Goal: Information Seeking & Learning: Find specific fact

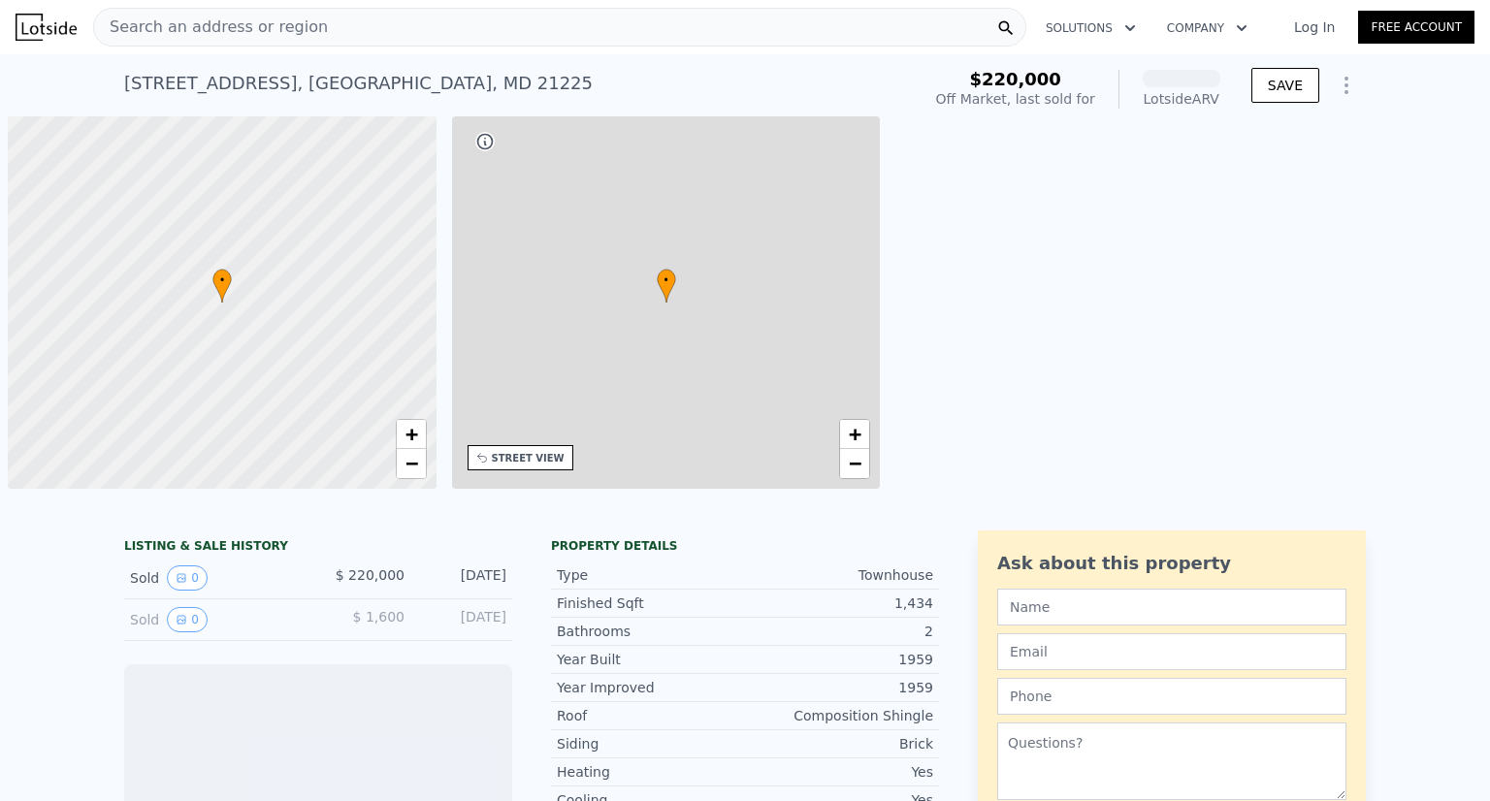
scroll to position [0, 8]
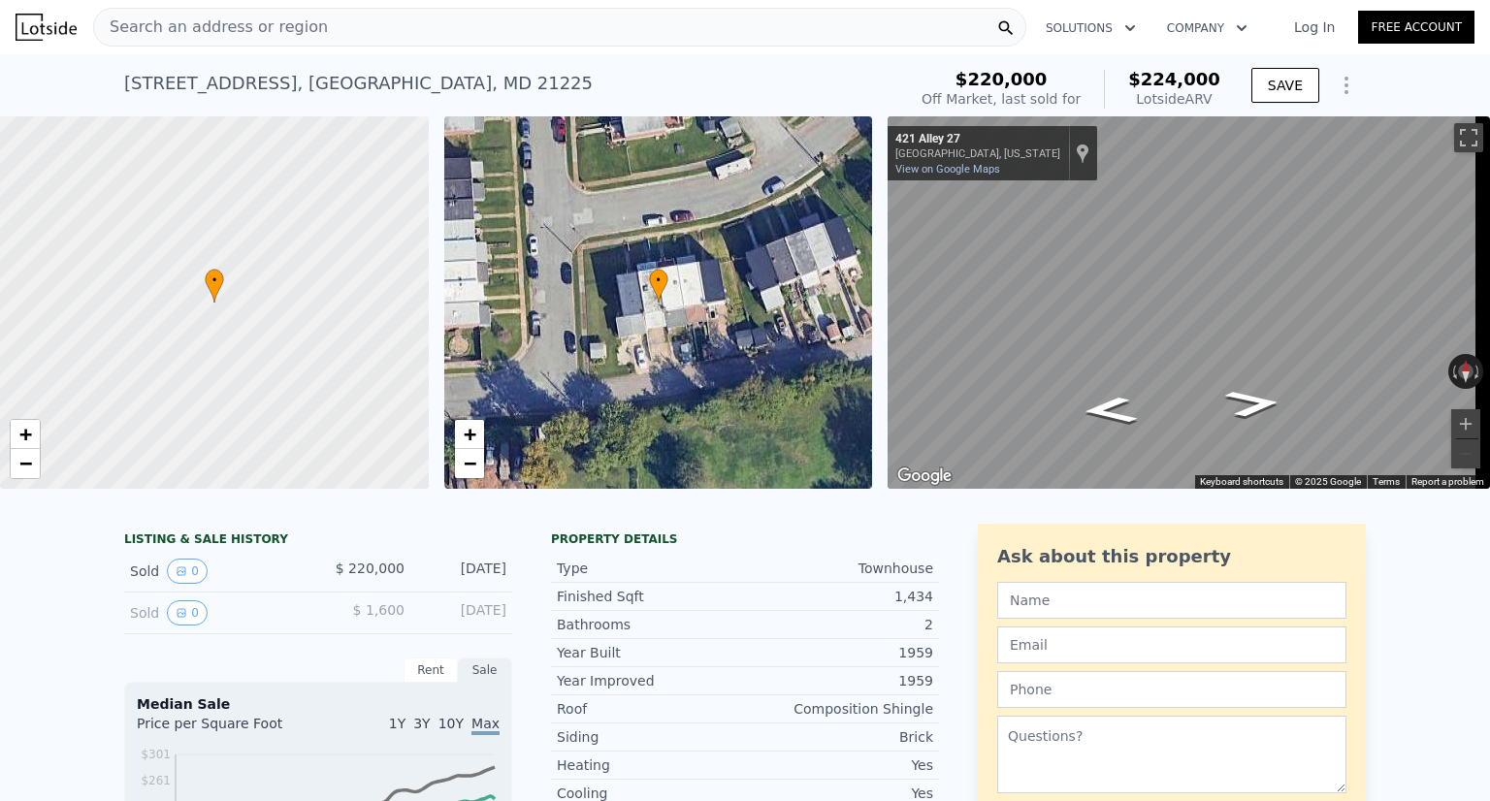
click at [361, 36] on div "Search an address or region" at bounding box center [559, 27] width 933 height 39
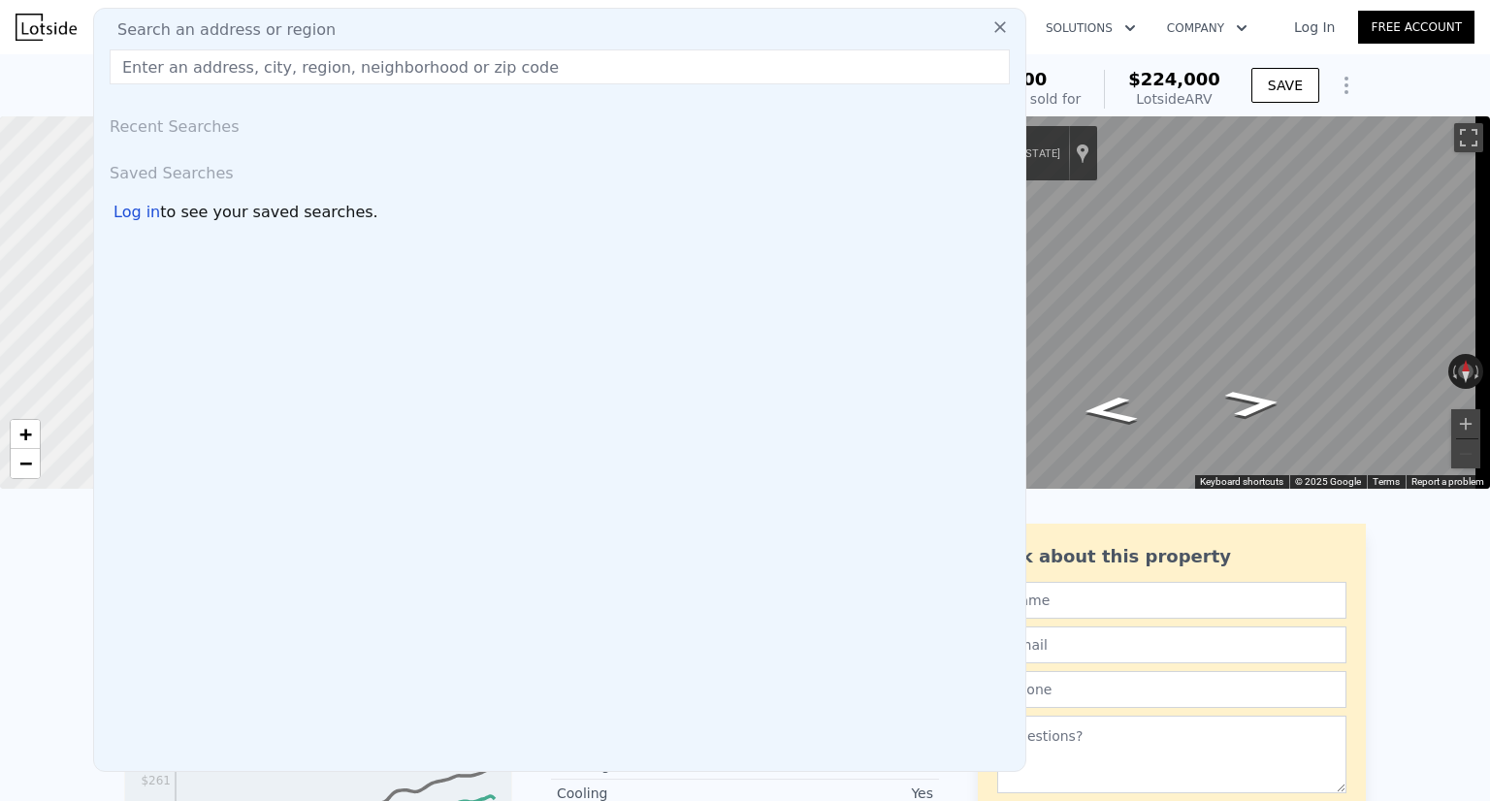
type input "3"
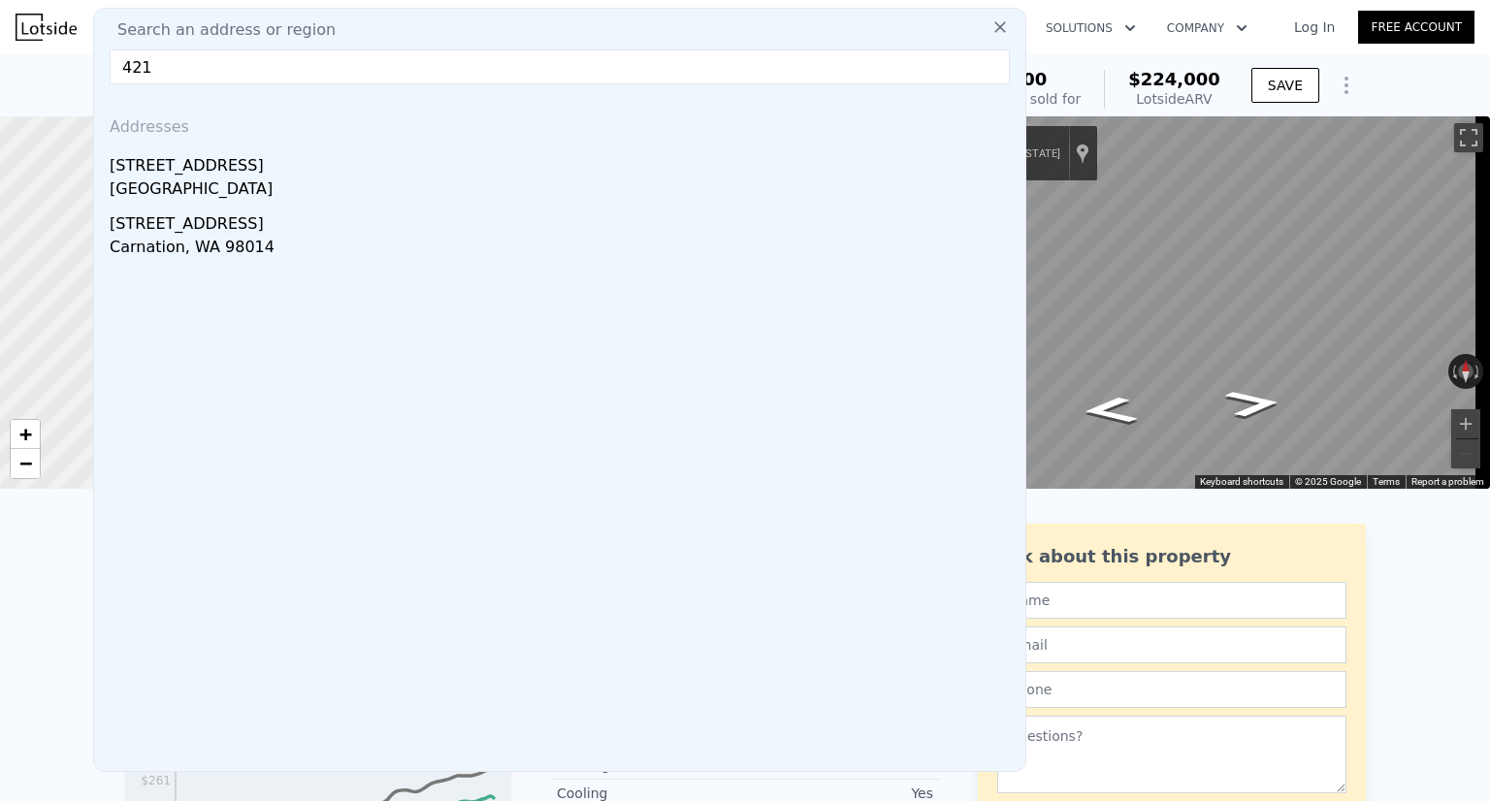
type input "421 p"
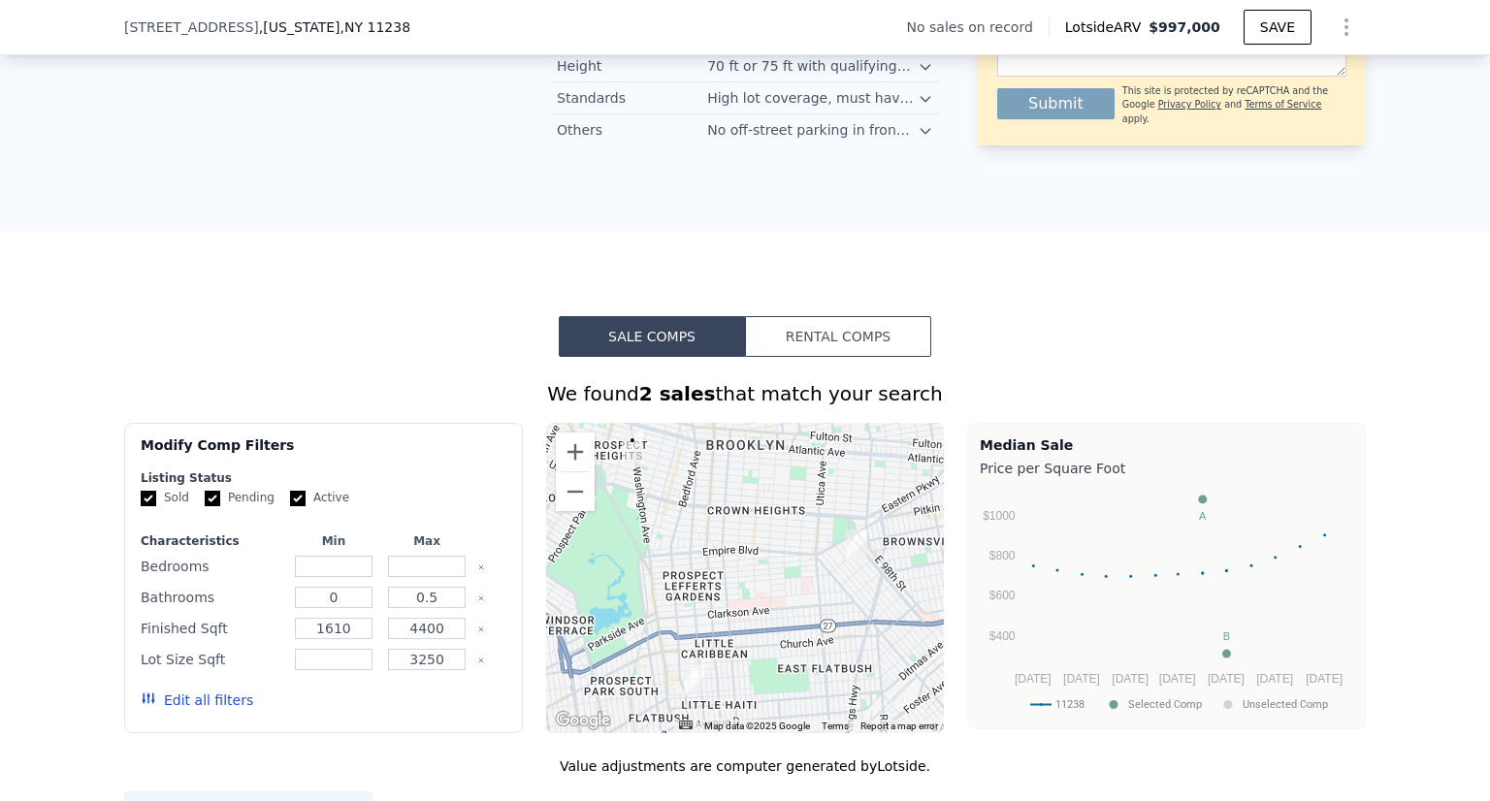
scroll to position [1115, 0]
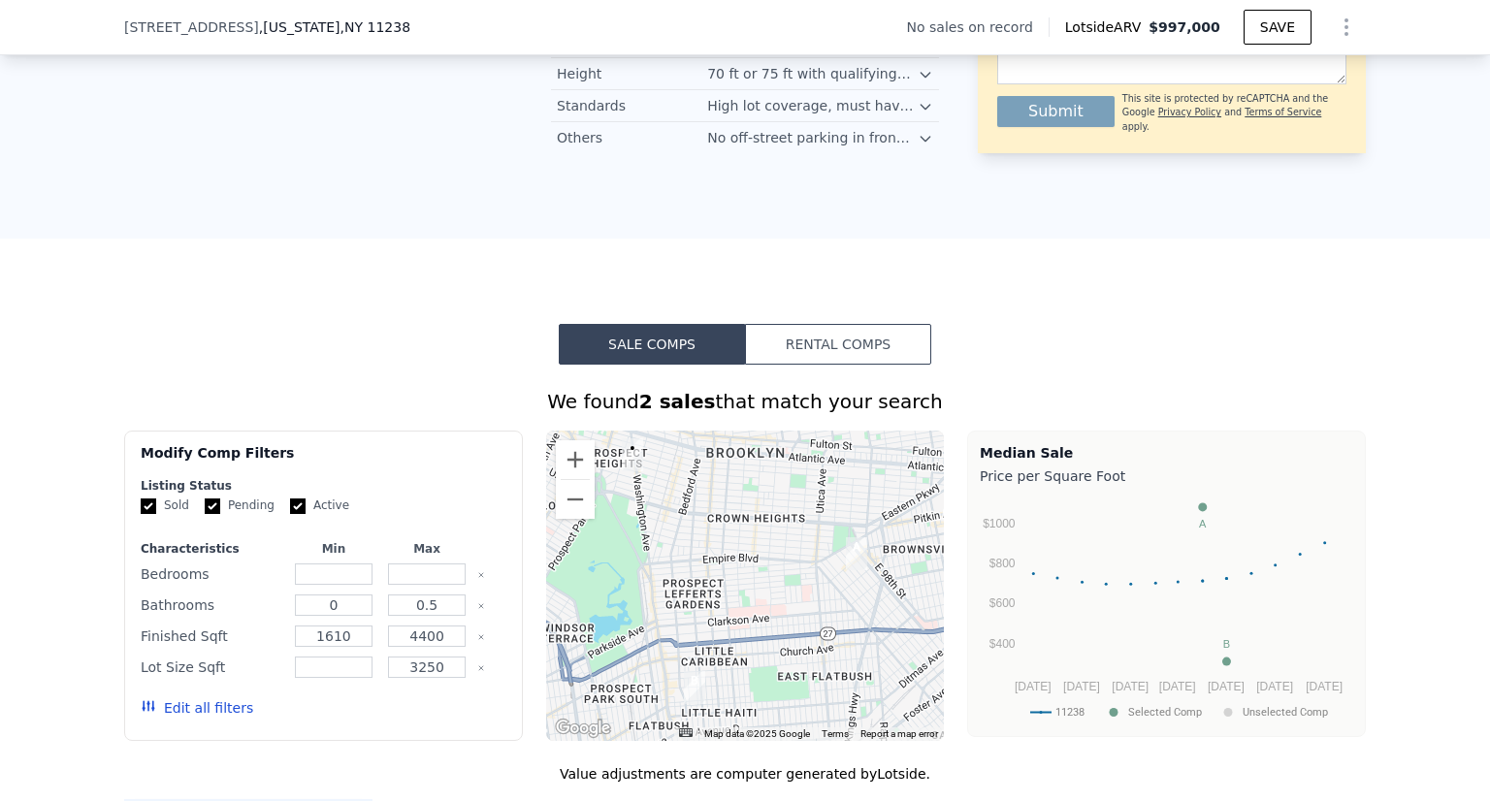
click at [810, 399] on div "We found 2 sales that match your search" at bounding box center [745, 401] width 1242 height 27
click at [798, 360] on button "Rental Comps" at bounding box center [838, 344] width 186 height 41
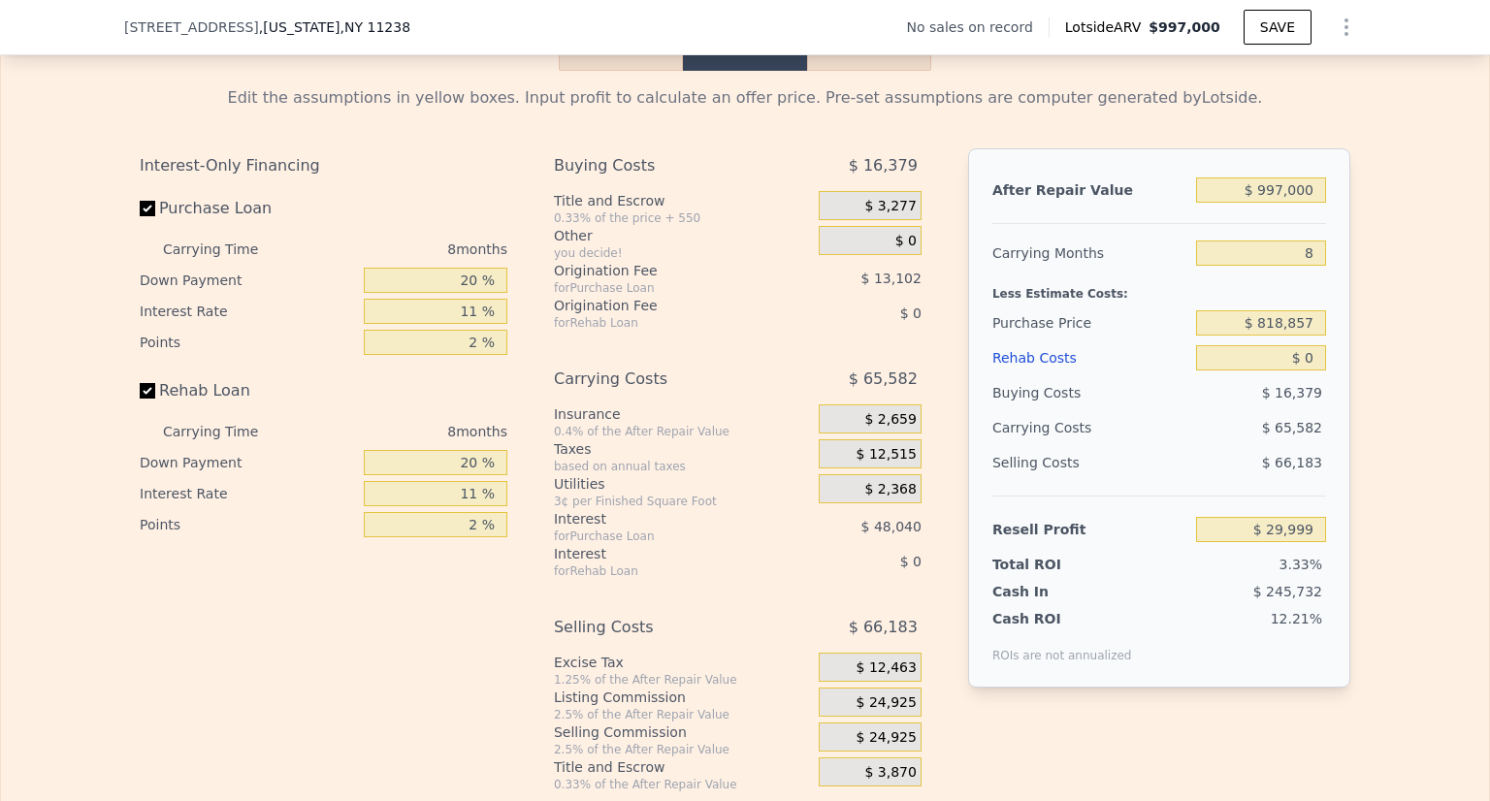
scroll to position [2576, 0]
